Goal: Go to known website: Go to known website

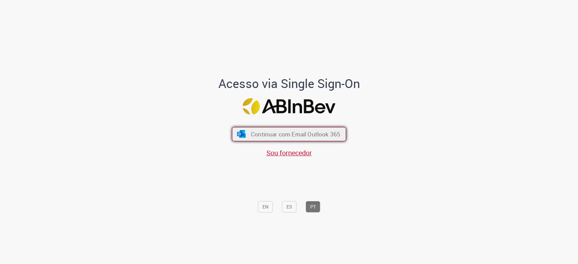
click at [317, 127] on button "Continuar com Email Outlook 365" at bounding box center [289, 134] width 114 height 14
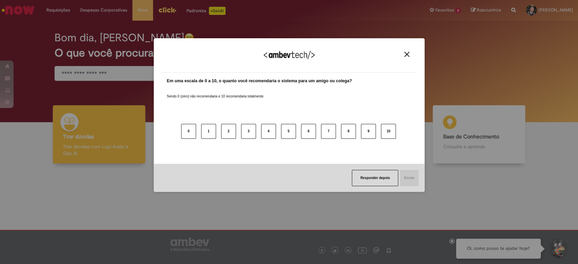
click at [406, 50] on div "Agradecemos seu feedback!" at bounding box center [289, 59] width 255 height 26
click at [408, 53] on img "Close" at bounding box center [406, 54] width 5 height 5
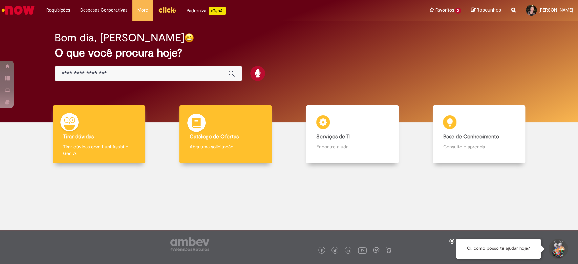
click at [232, 140] on div "Catálogo de Ofertas Catálogo de Ofertas Abra uma solicitação" at bounding box center [226, 134] width 92 height 59
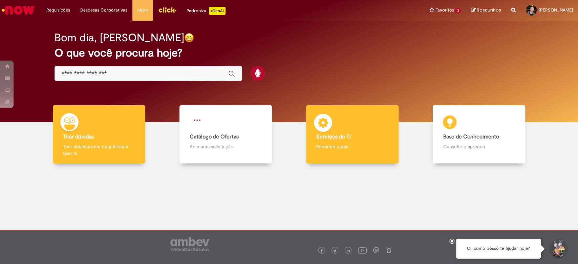
click at [331, 131] on img at bounding box center [323, 124] width 20 height 20
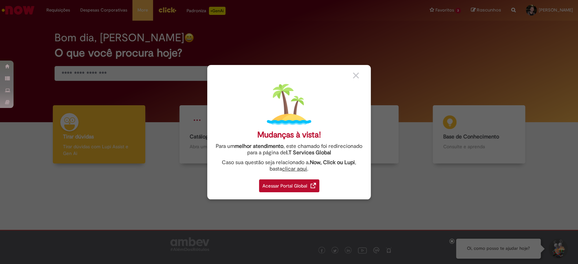
click at [298, 183] on div "Acessar Portal Global" at bounding box center [289, 186] width 60 height 13
